Goal: Information Seeking & Learning: Learn about a topic

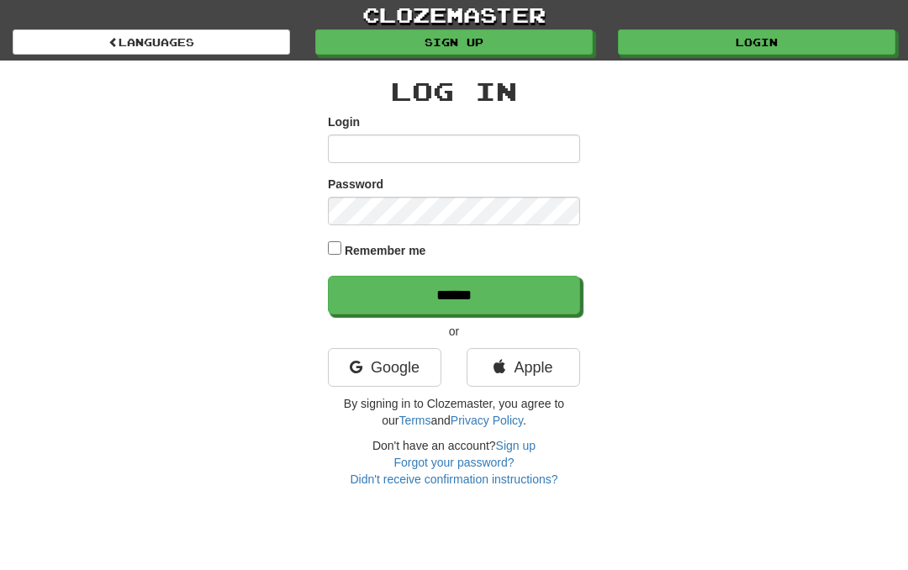
click at [403, 374] on link "Google" at bounding box center [384, 367] width 113 height 39
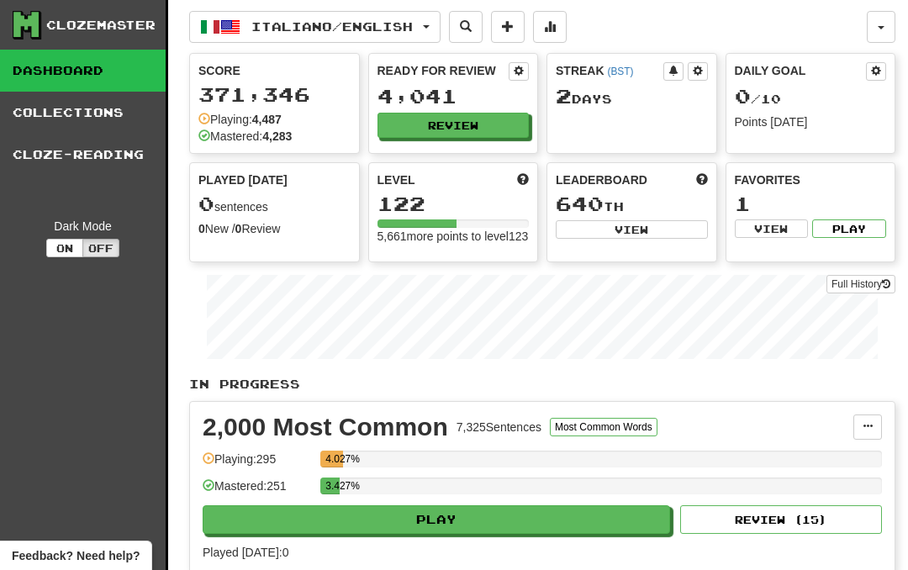
click at [469, 531] on button "Play" at bounding box center [436, 519] width 467 height 29
select select "**"
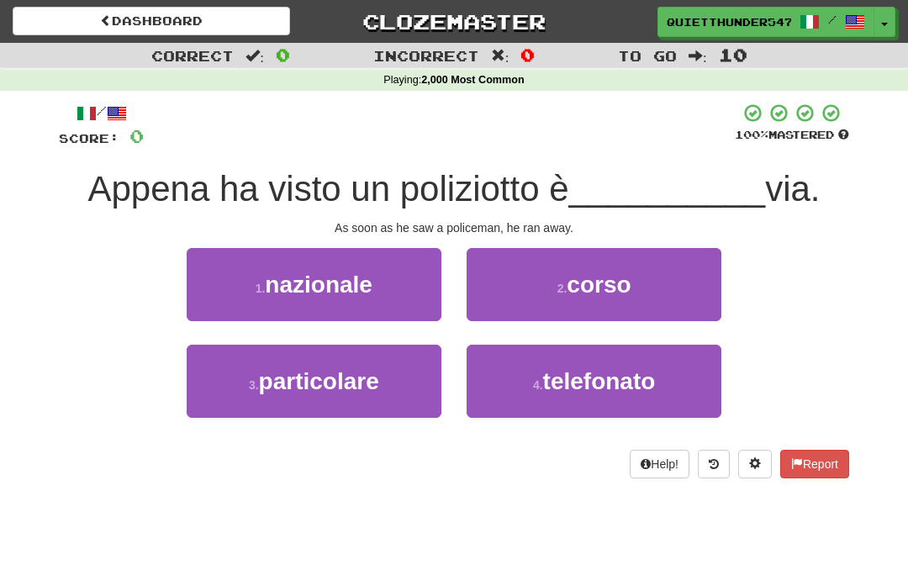
click at [629, 286] on span "corso" at bounding box center [598, 284] width 64 height 26
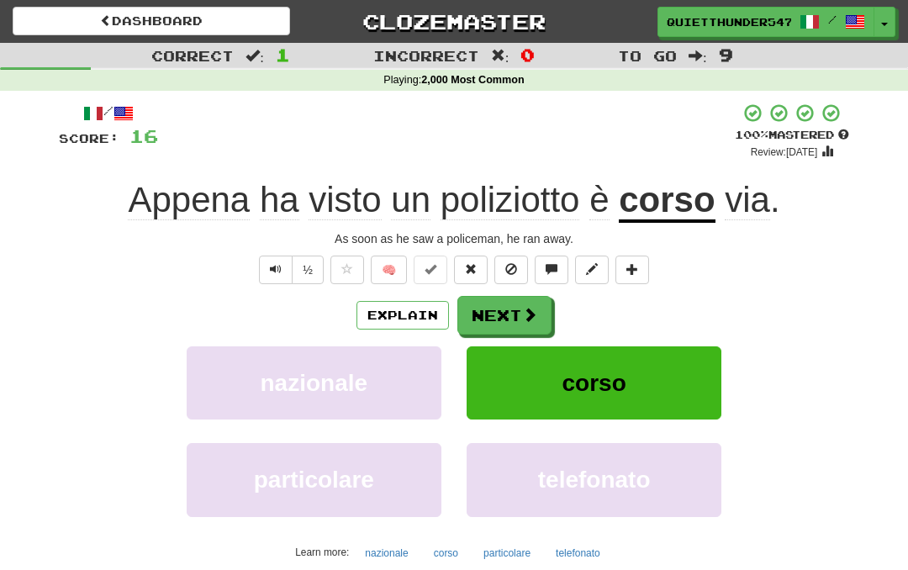
click at [524, 319] on span at bounding box center [529, 314] width 15 height 15
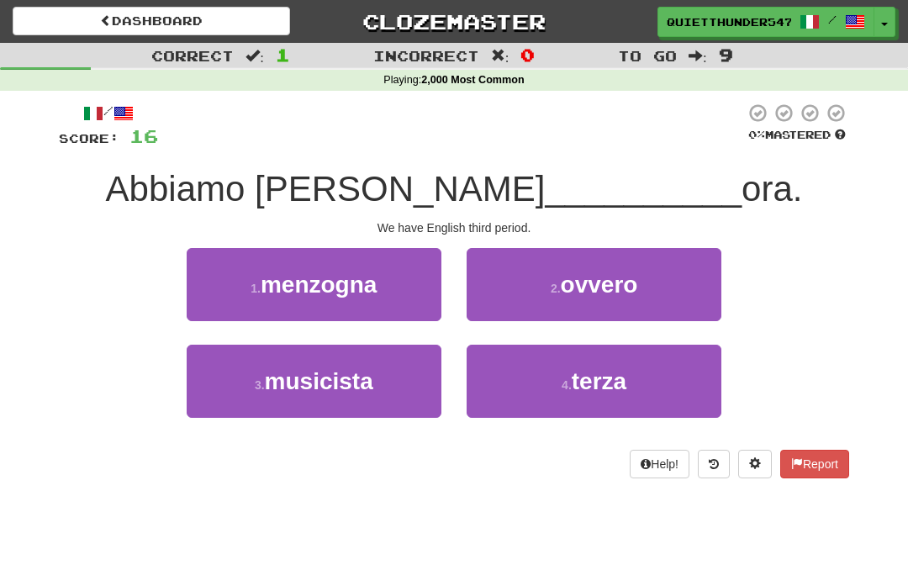
click at [621, 403] on button "4 . terza" at bounding box center [593, 381] width 255 height 73
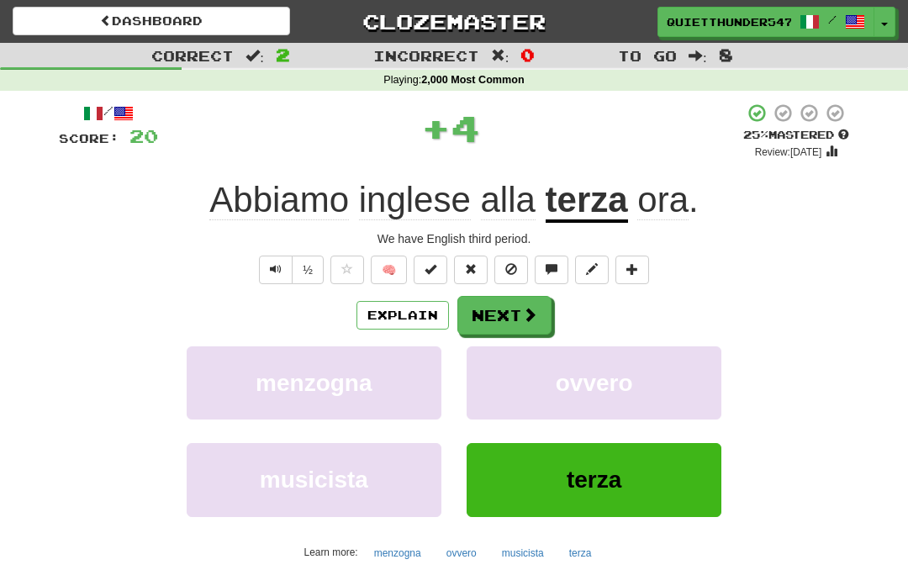
click at [503, 323] on button "Next" at bounding box center [504, 315] width 94 height 39
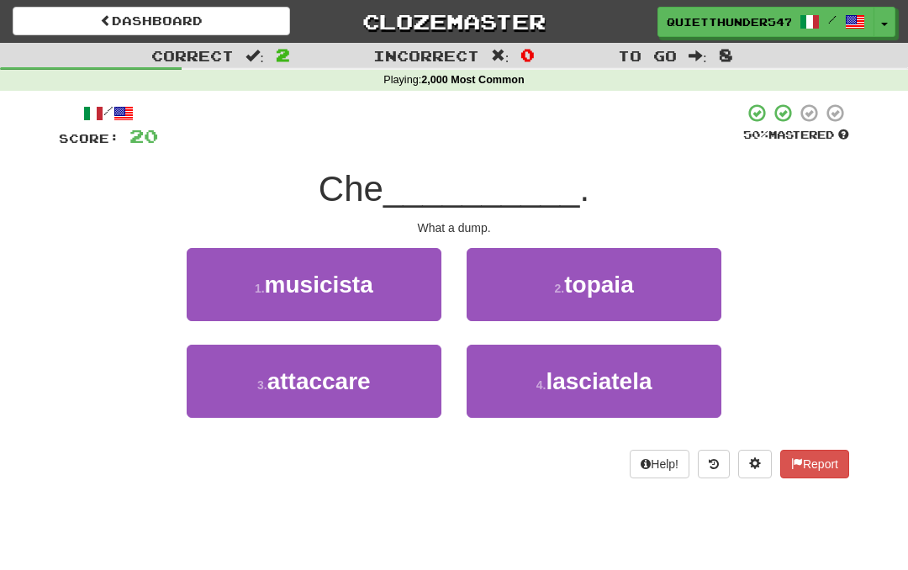
click at [610, 294] on span "topaia" at bounding box center [598, 284] width 69 height 26
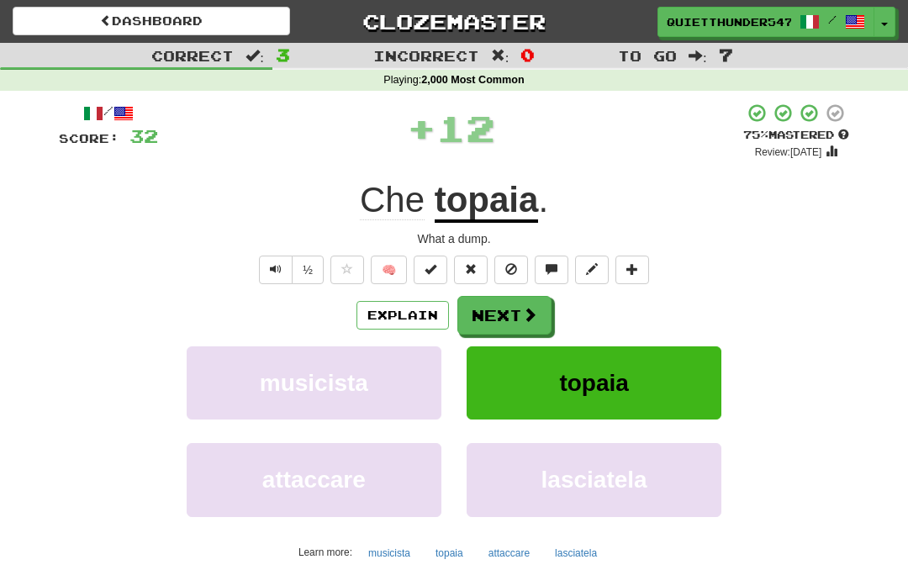
click at [423, 318] on button "Explain" at bounding box center [402, 315] width 92 height 29
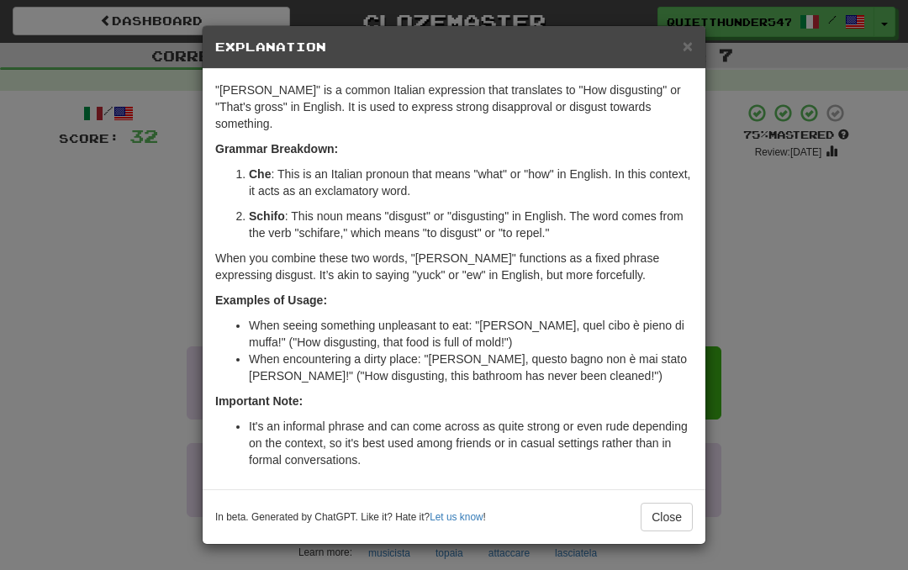
click at [664, 503] on button "Close" at bounding box center [666, 517] width 52 height 29
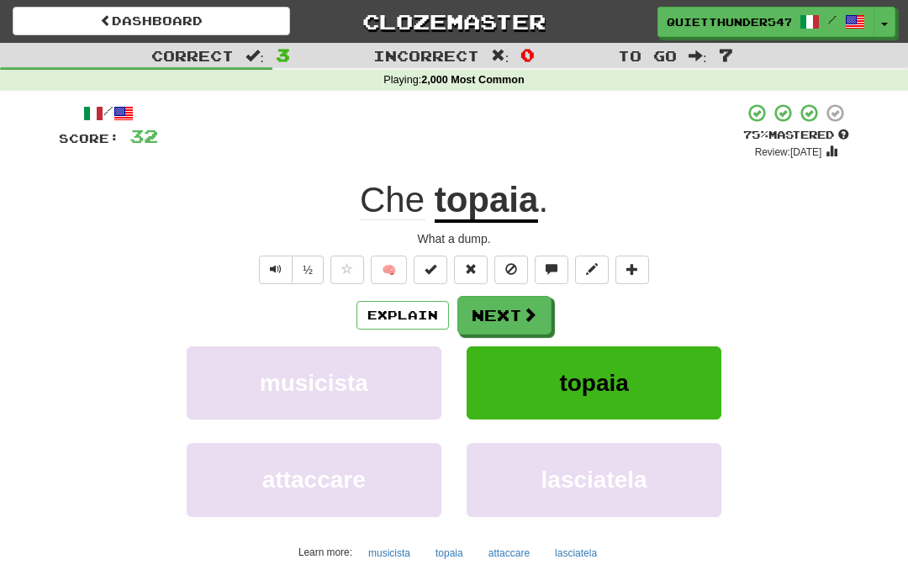
click at [509, 308] on button "Next" at bounding box center [504, 315] width 94 height 39
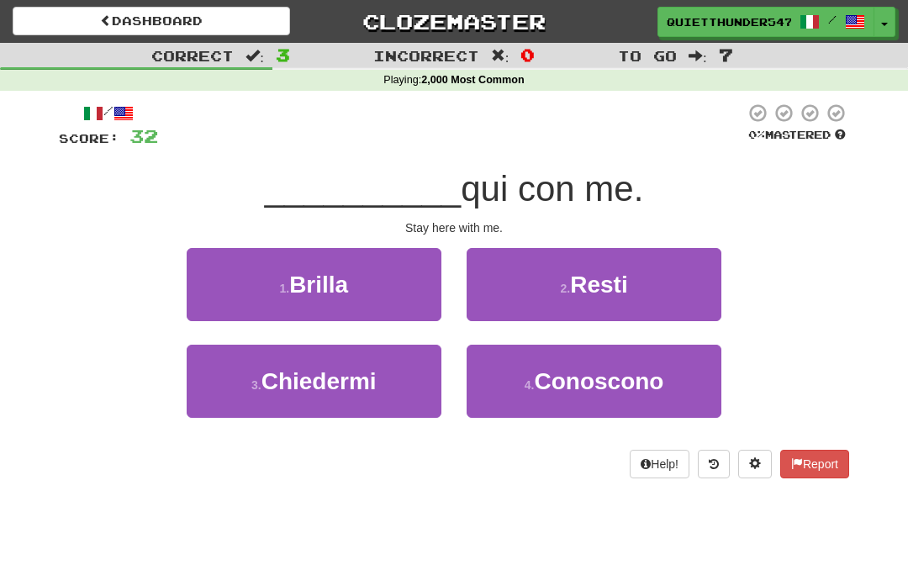
click at [624, 287] on span "Resti" at bounding box center [598, 284] width 57 height 26
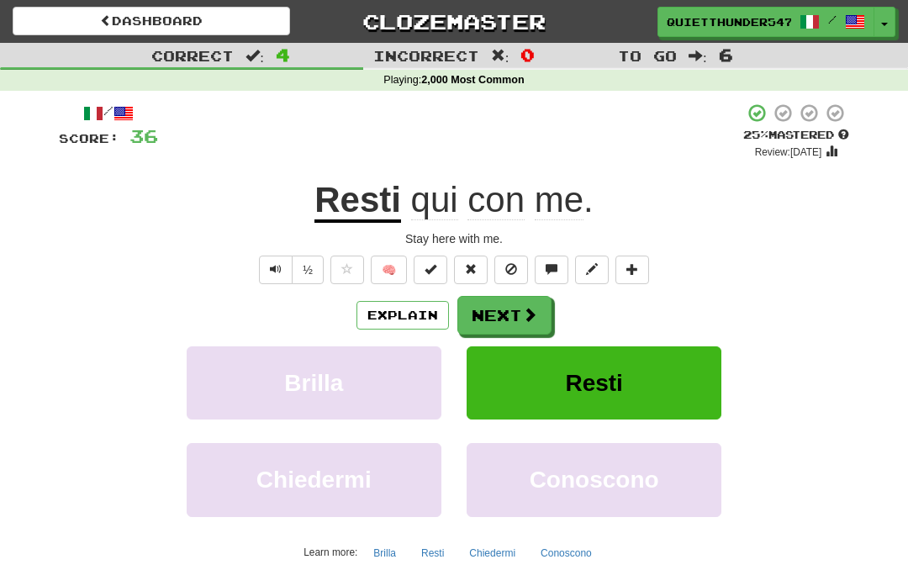
click at [422, 320] on button "Explain" at bounding box center [402, 315] width 92 height 29
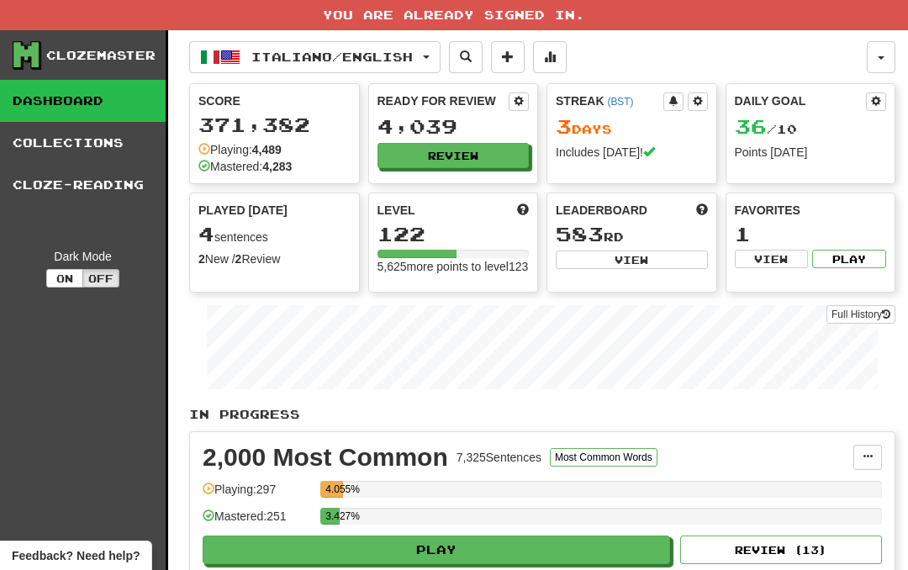
click at [466, 149] on button "Review" at bounding box center [453, 155] width 152 height 25
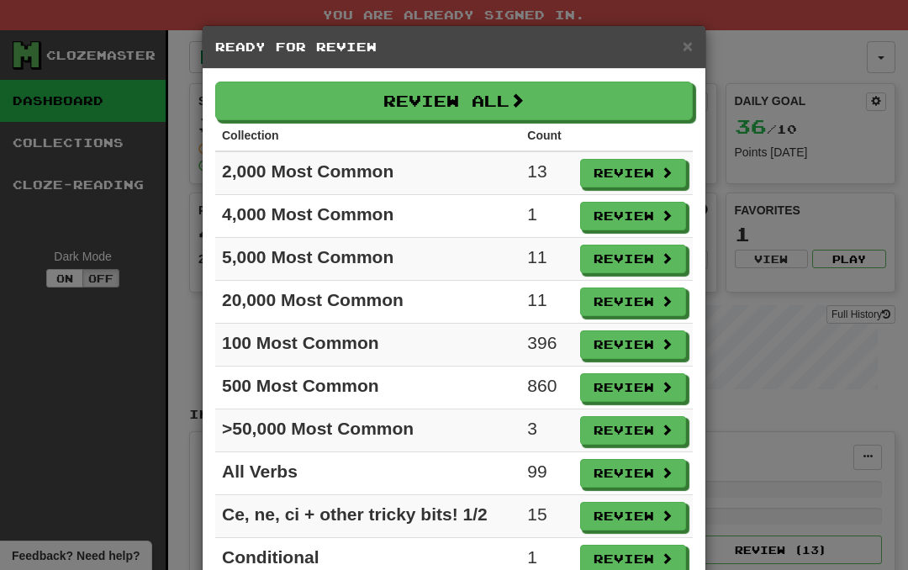
click at [645, 168] on button "Review" at bounding box center [633, 173] width 106 height 29
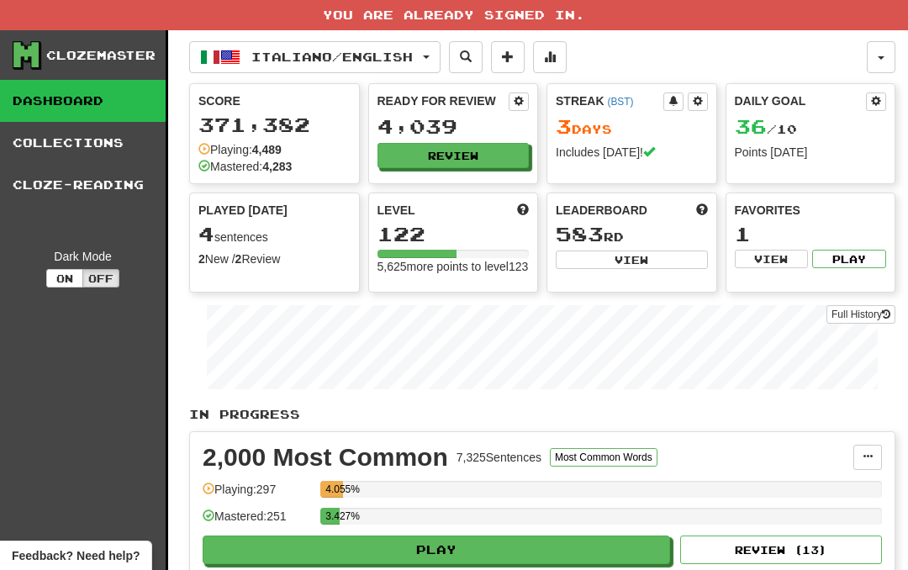
select select "**"
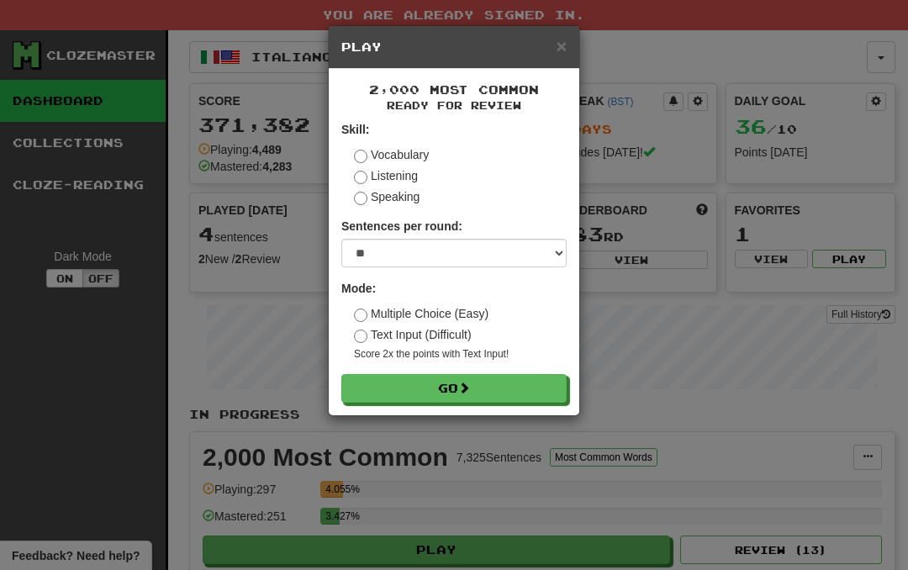
click at [466, 383] on span at bounding box center [464, 388] width 12 height 12
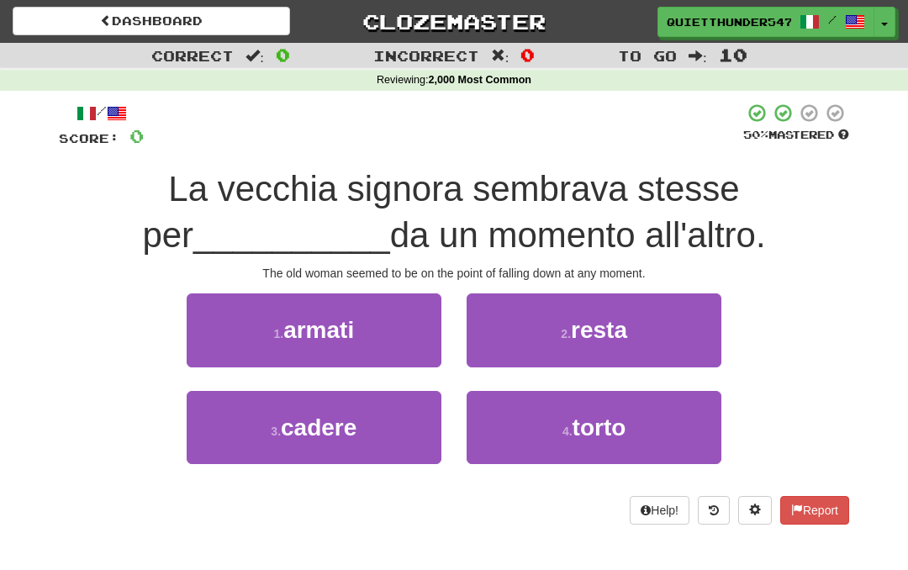
click at [341, 415] on span "cadere" at bounding box center [319, 427] width 76 height 26
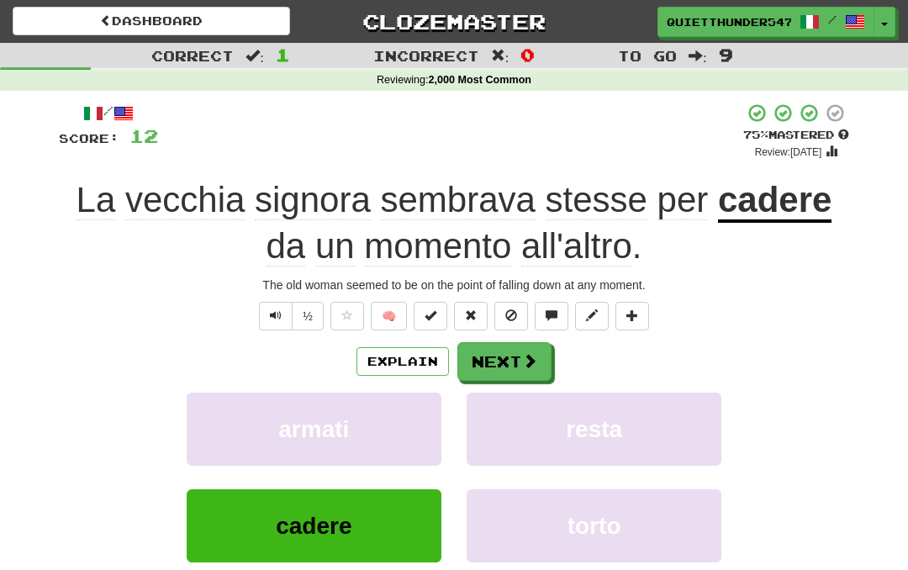
click at [522, 363] on span at bounding box center [529, 360] width 15 height 15
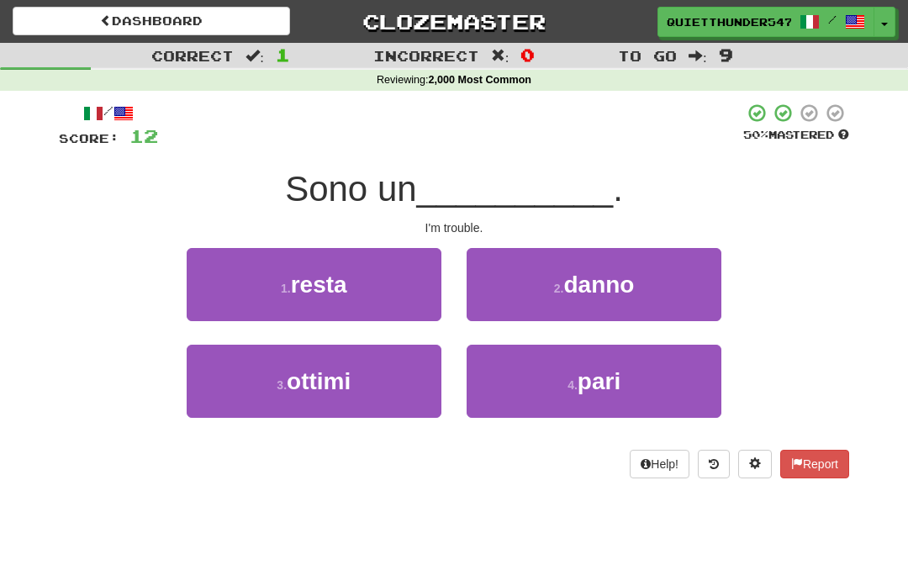
click at [636, 295] on button "2 . danno" at bounding box center [593, 284] width 255 height 73
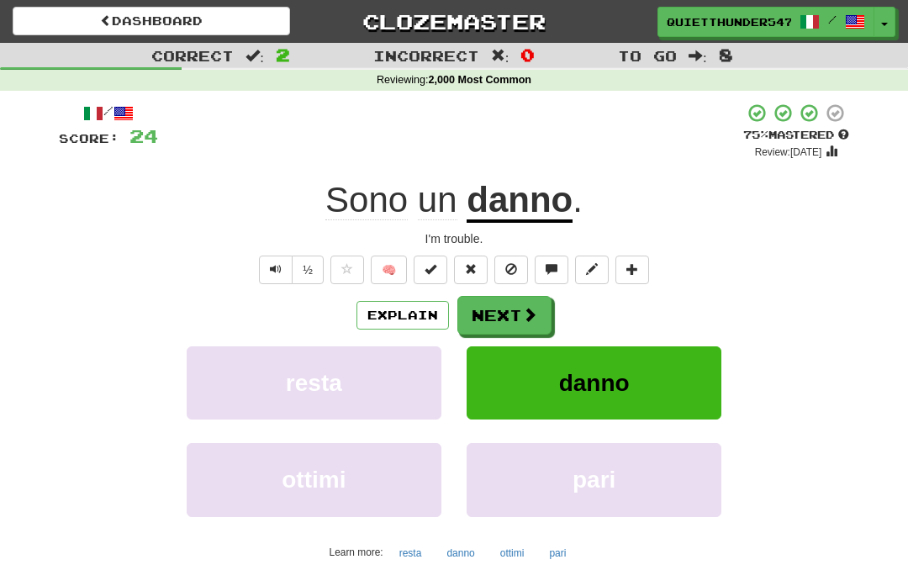
click at [277, 269] on span "Text-to-speech controls" at bounding box center [276, 269] width 12 height 12
click at [516, 315] on button "Next" at bounding box center [504, 315] width 94 height 39
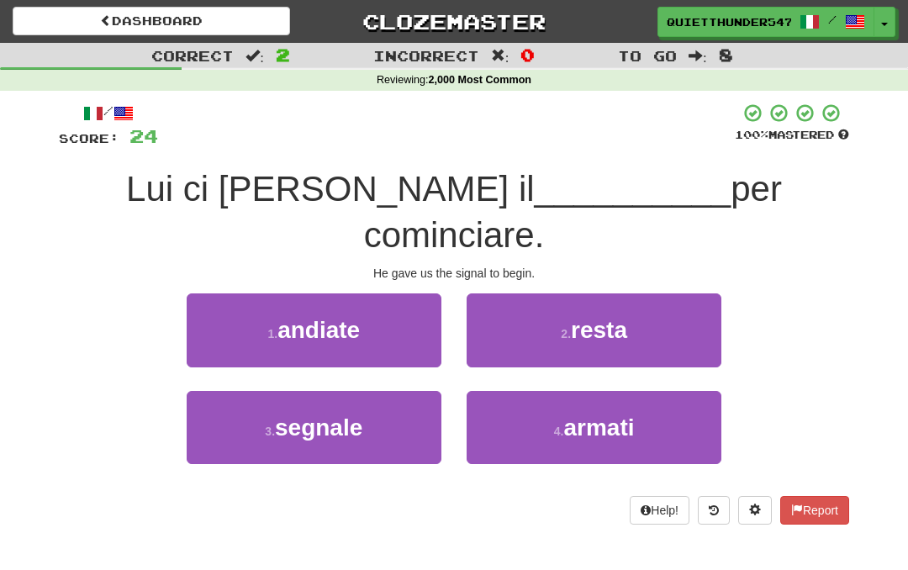
click at [348, 414] on span "segnale" at bounding box center [318, 427] width 87 height 26
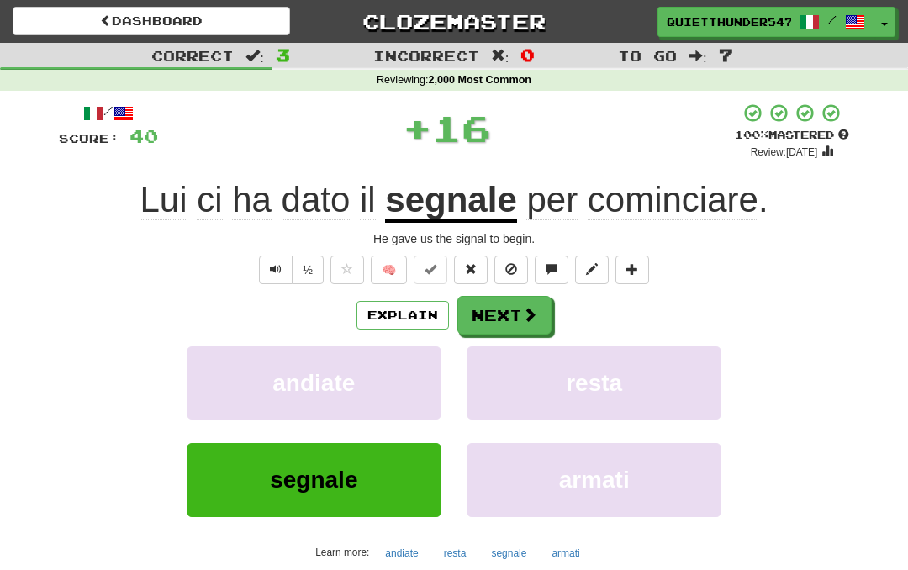
click at [411, 314] on button "Explain" at bounding box center [402, 315] width 92 height 29
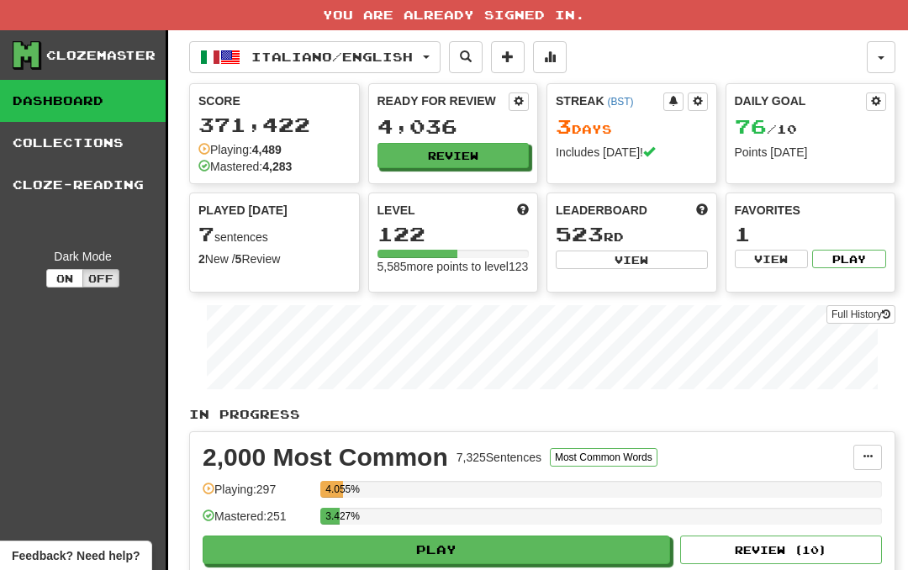
click at [461, 152] on button "Review" at bounding box center [453, 155] width 152 height 25
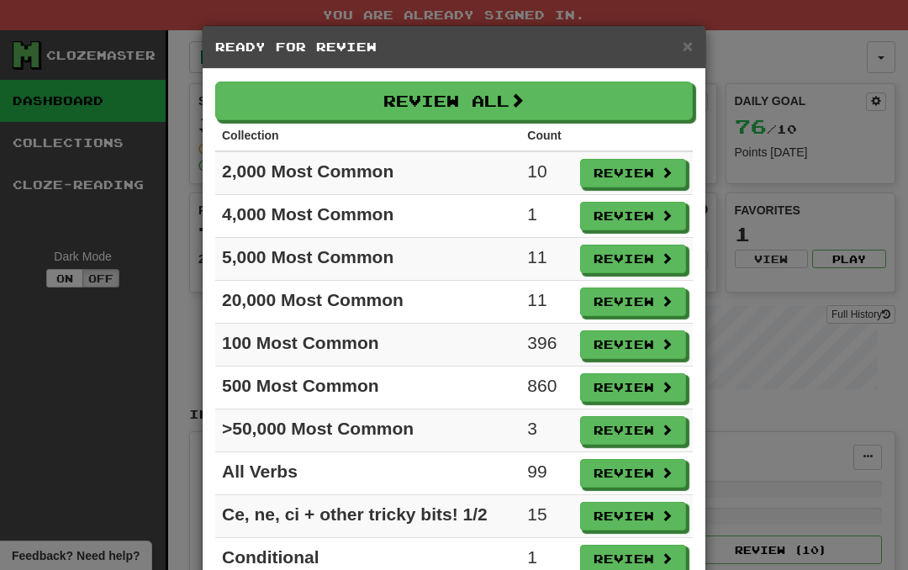
click at [631, 472] on button "Review" at bounding box center [633, 473] width 106 height 29
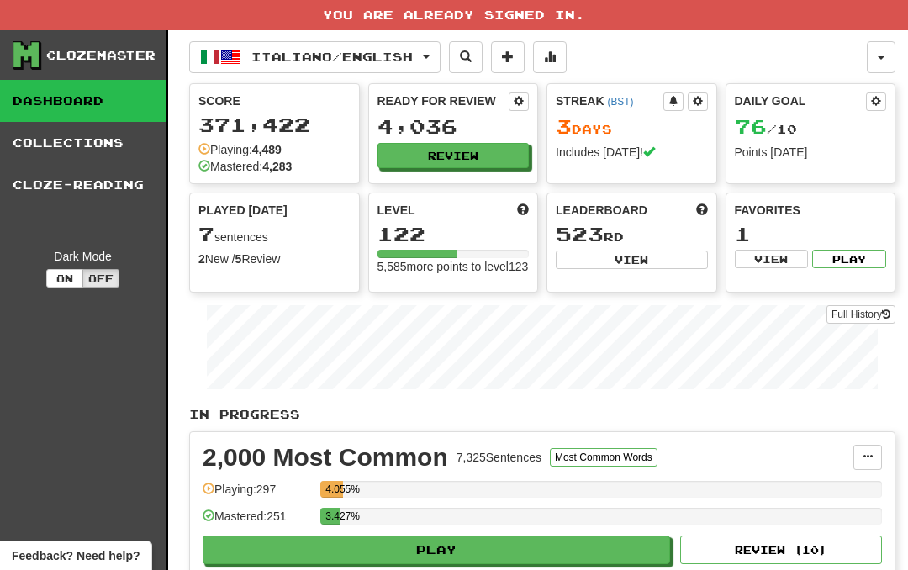
select select "**"
